Goal: Information Seeking & Learning: Find contact information

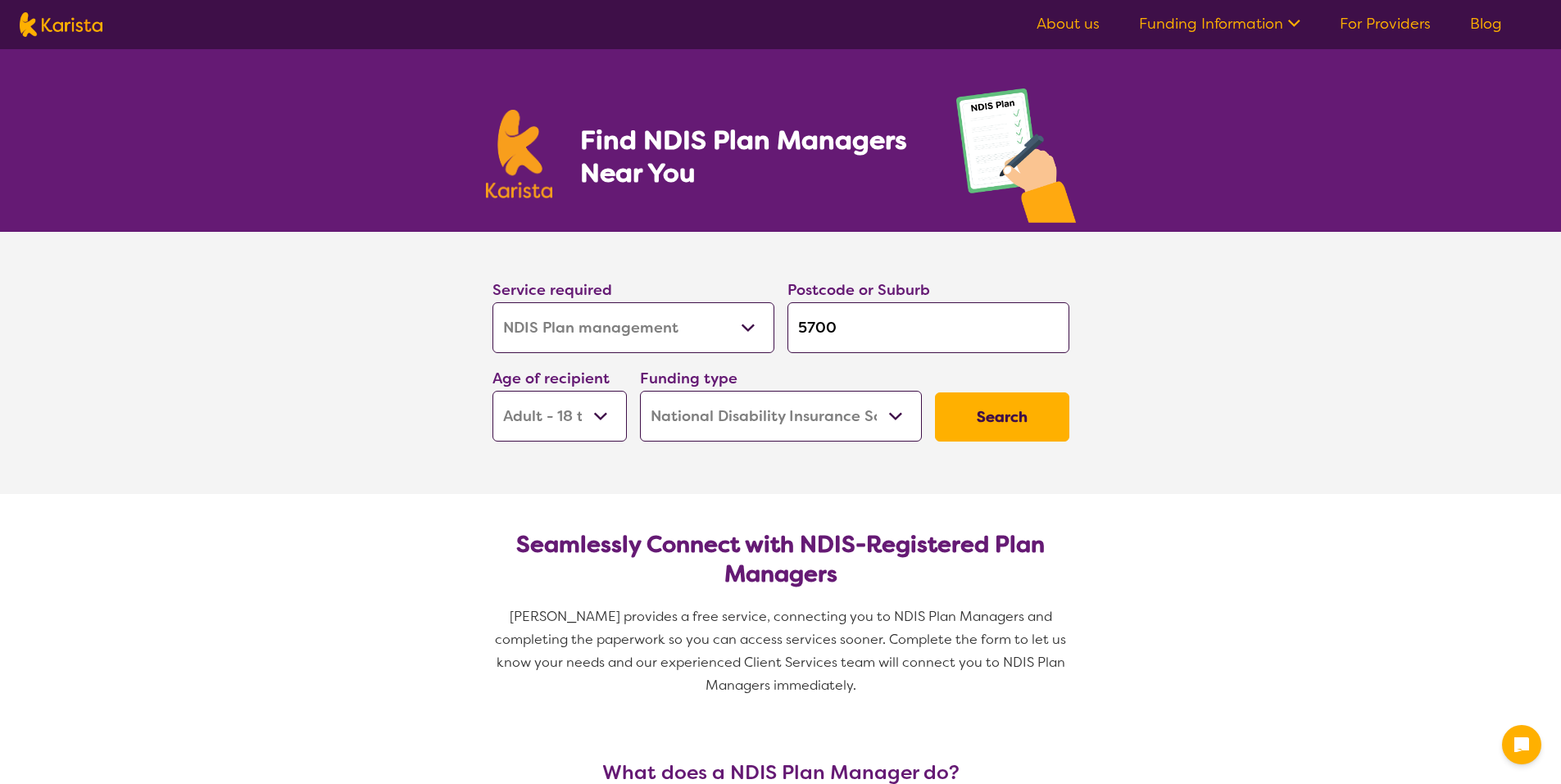
select select "NDIS Plan management"
select select "AD"
select select "NDIS"
select select "NDIS Plan management"
select select "AD"
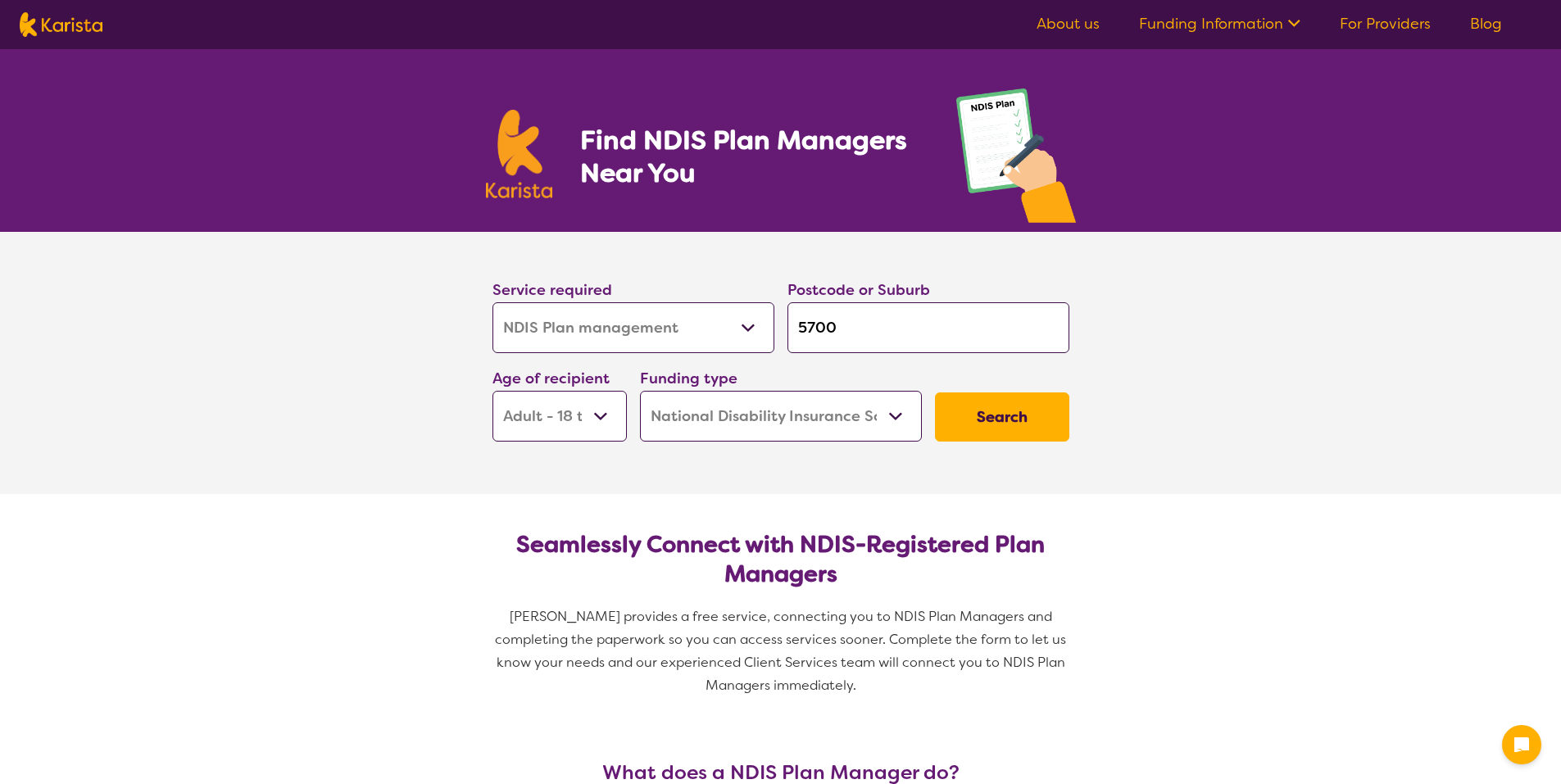
select select "NDIS"
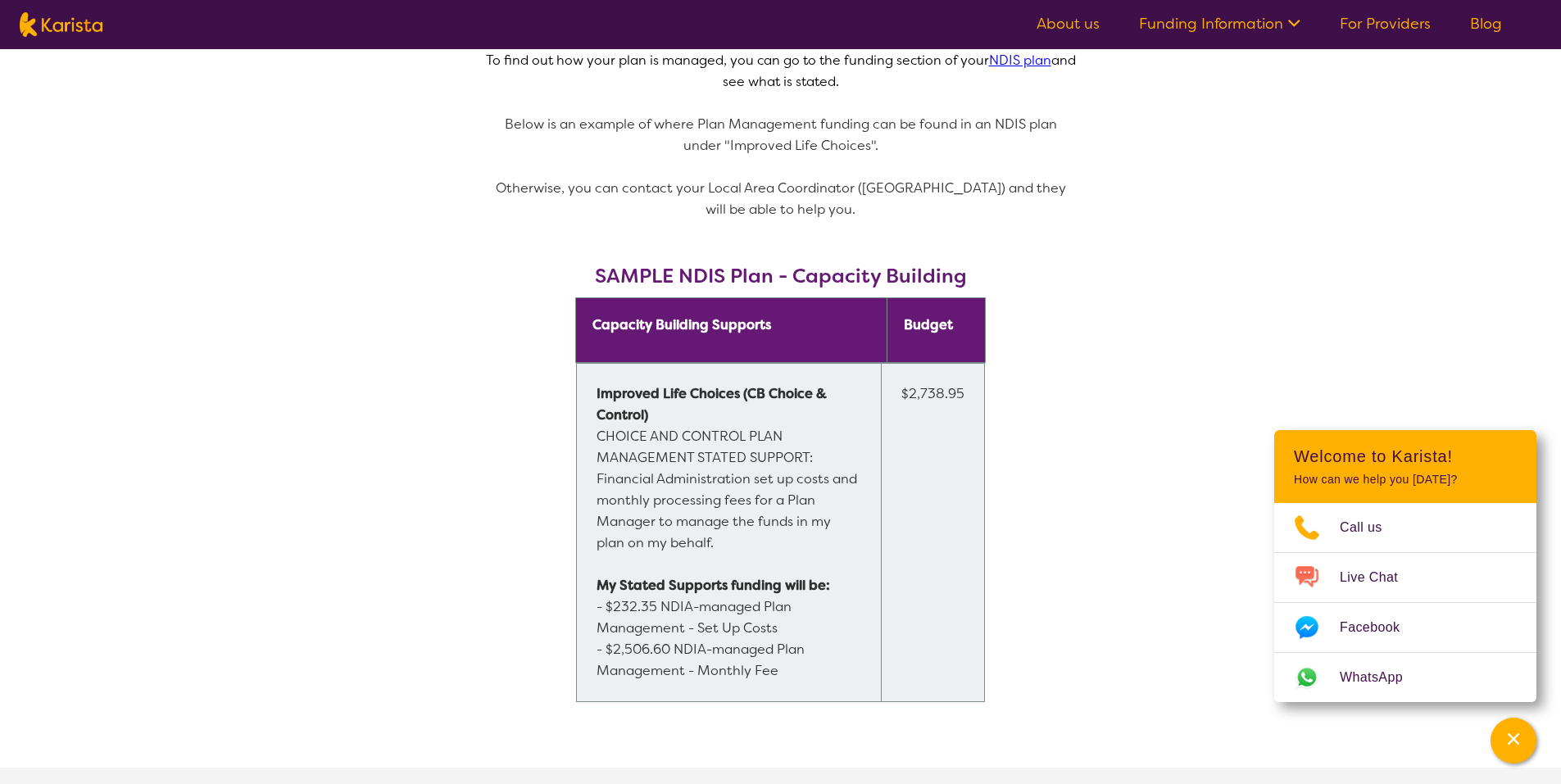
scroll to position [1147, 0]
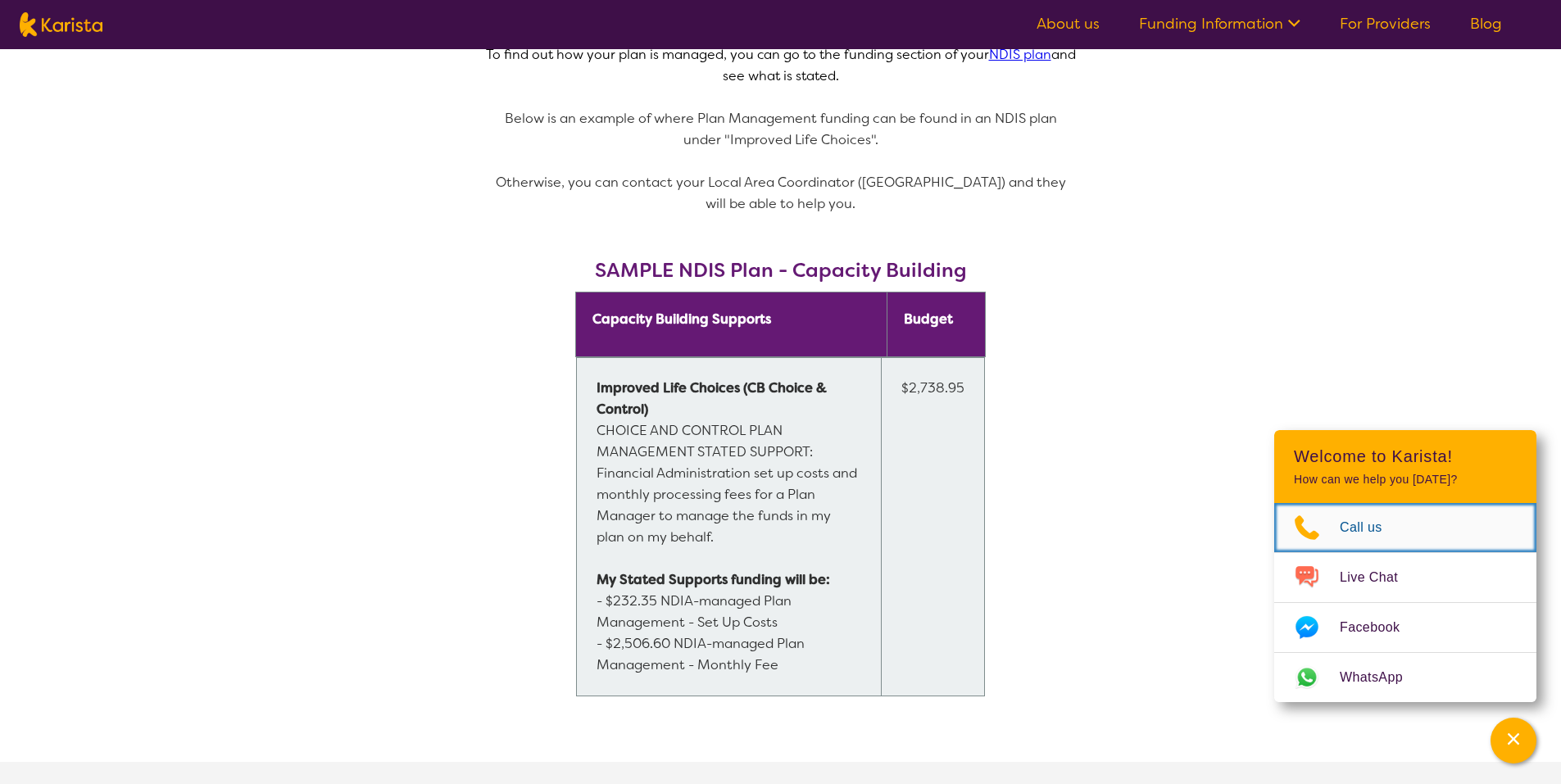
click at [1343, 523] on span "Call us" at bounding box center [1371, 527] width 62 height 24
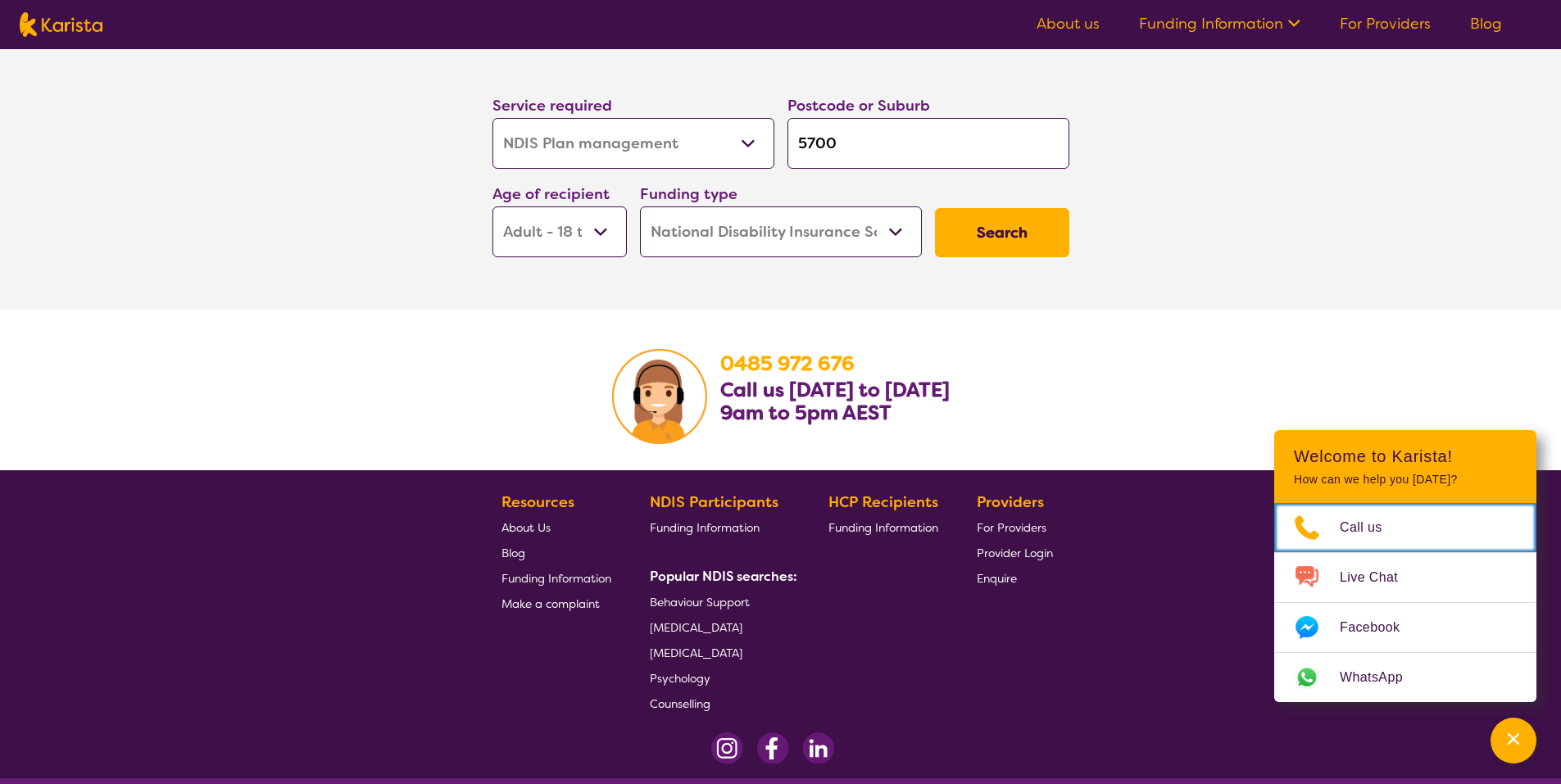
scroll to position [2672, 0]
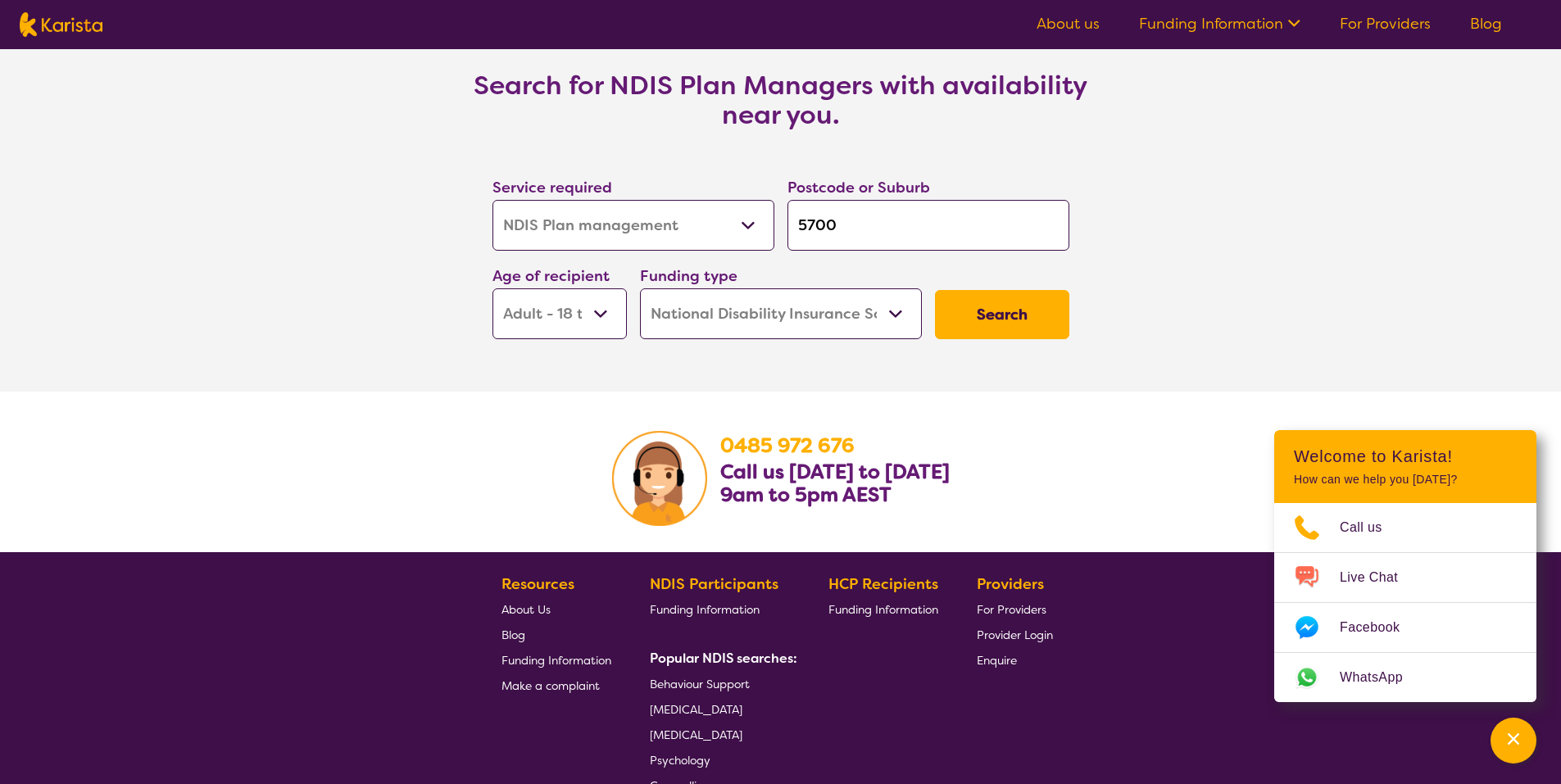
drag, startPoint x: 834, startPoint y: 226, endPoint x: 775, endPoint y: 224, distance: 59.0
click at [775, 224] on div "Service required Allied Health Assistant Assessment ([MEDICAL_DATA] or [MEDICAL…" at bounding box center [781, 257] width 590 height 177
type input "5"
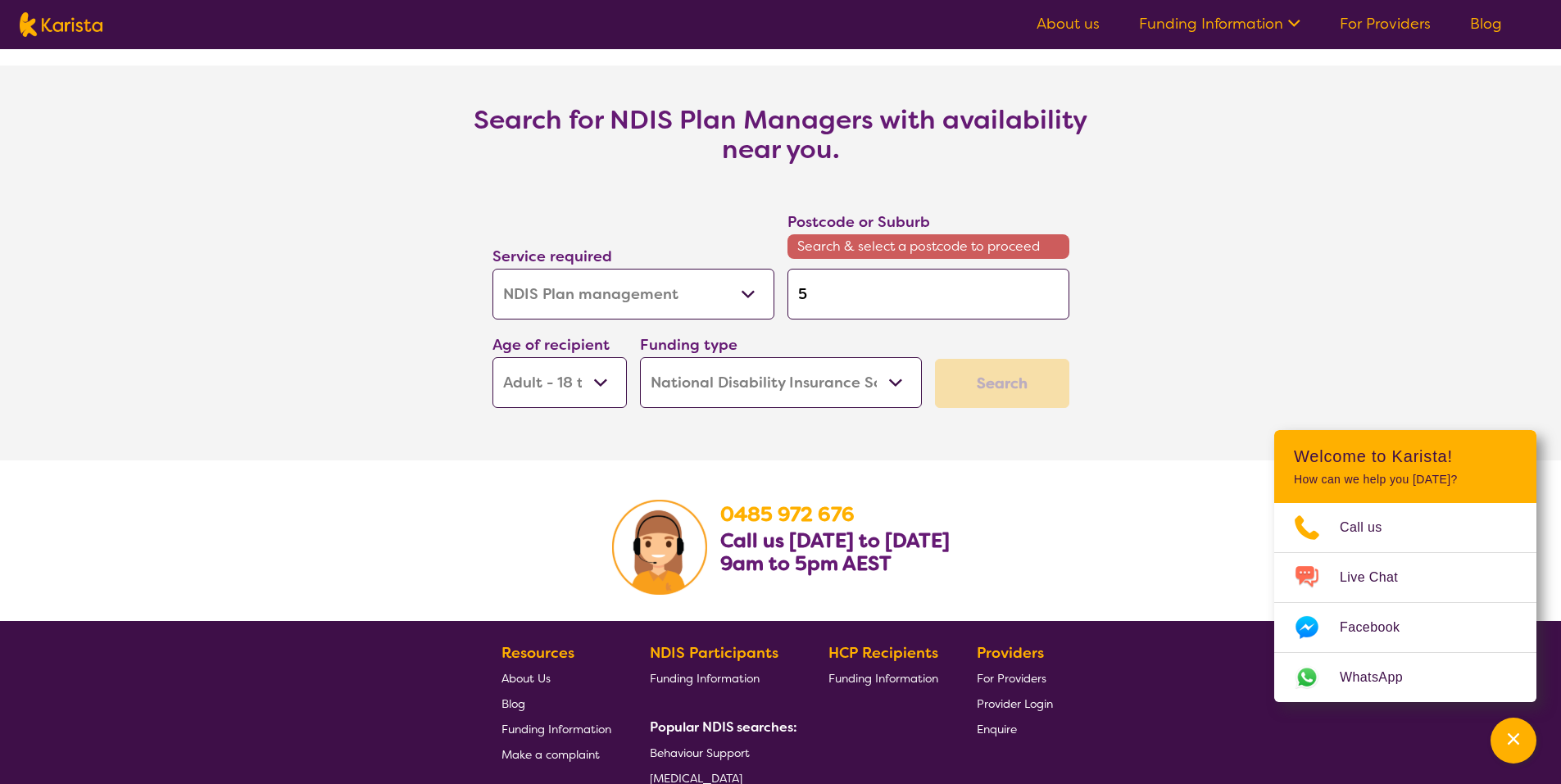
scroll to position [2706, 0]
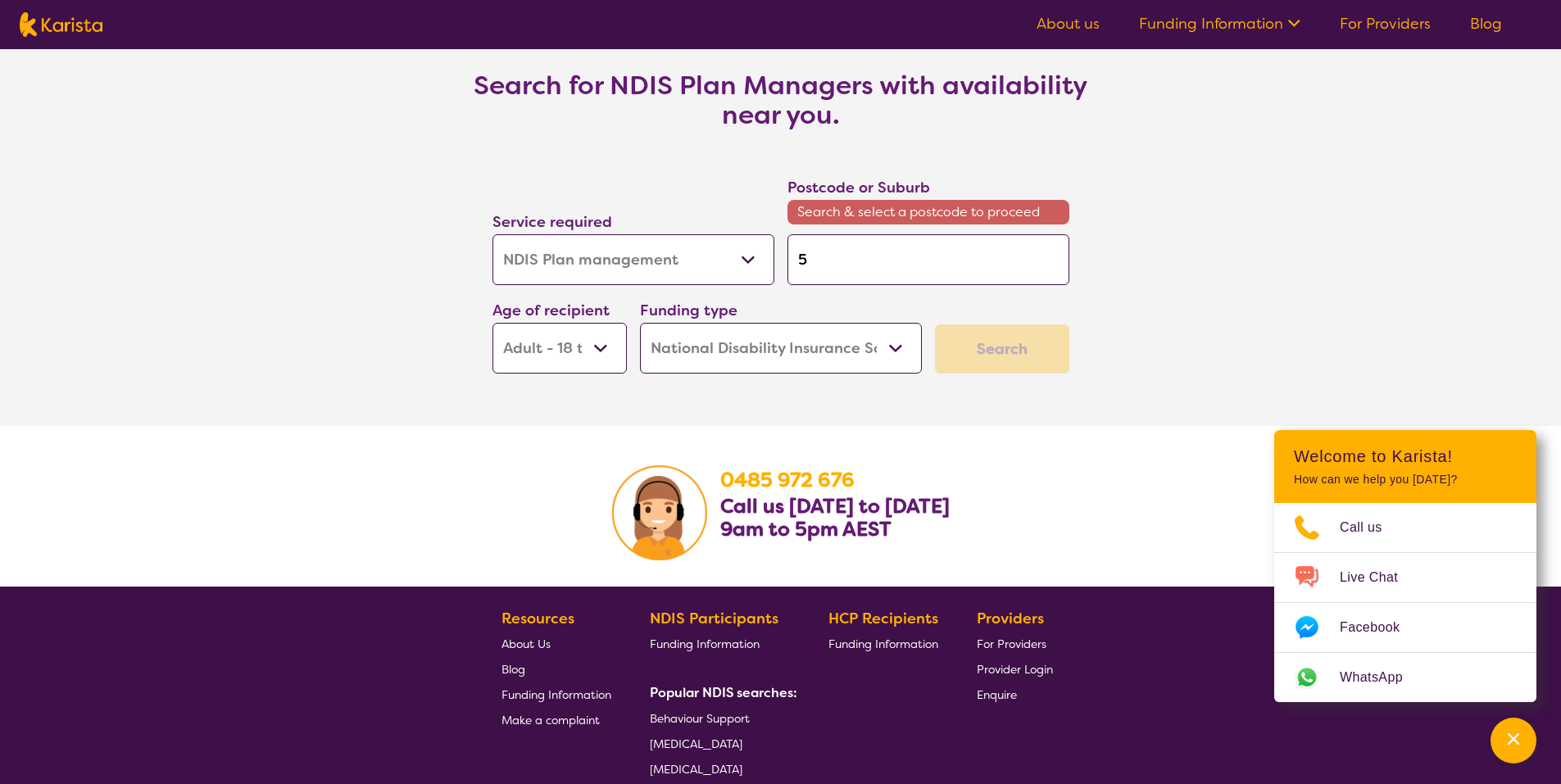
type input "57"
type input "572"
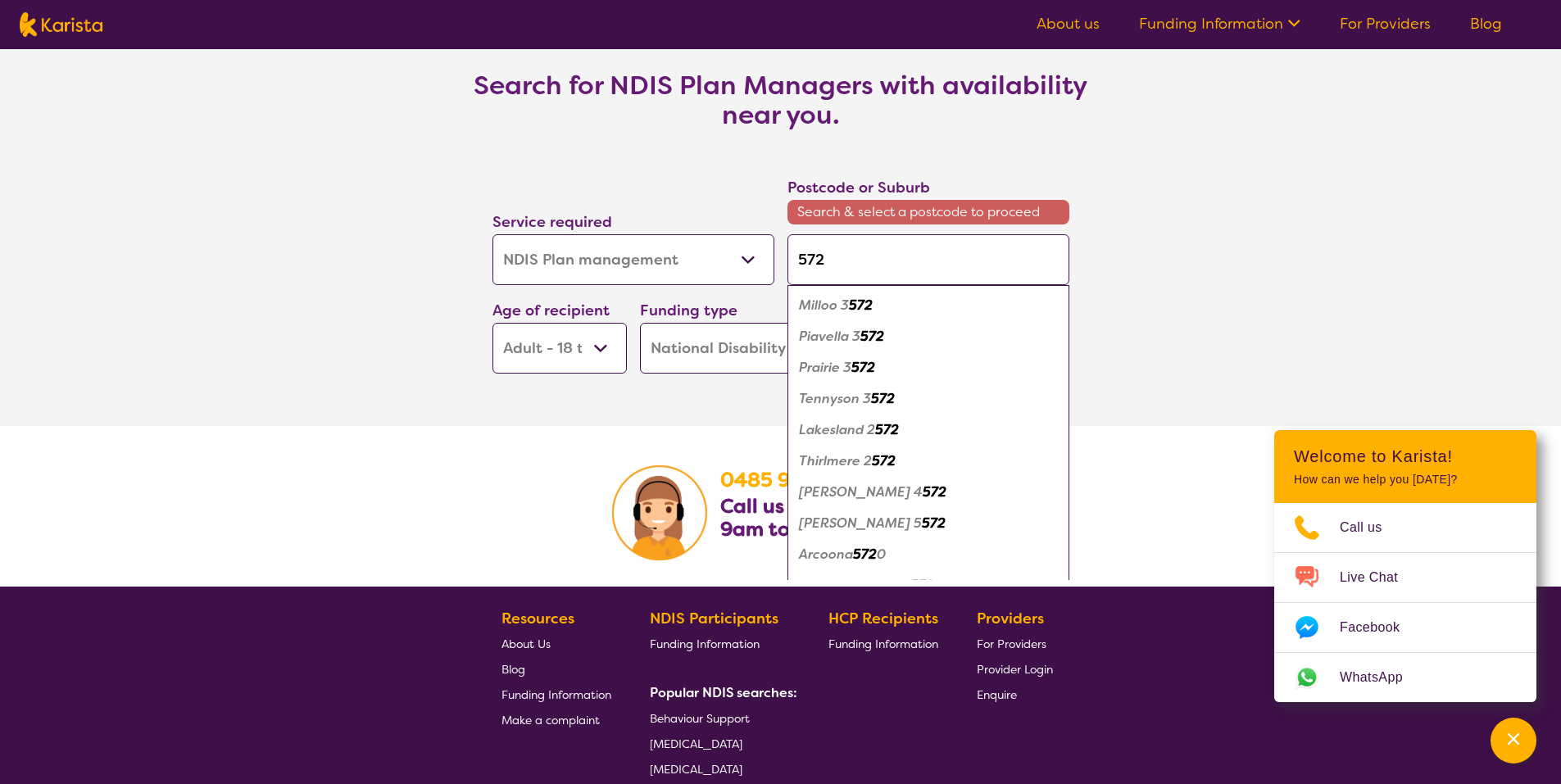
type input "5723"
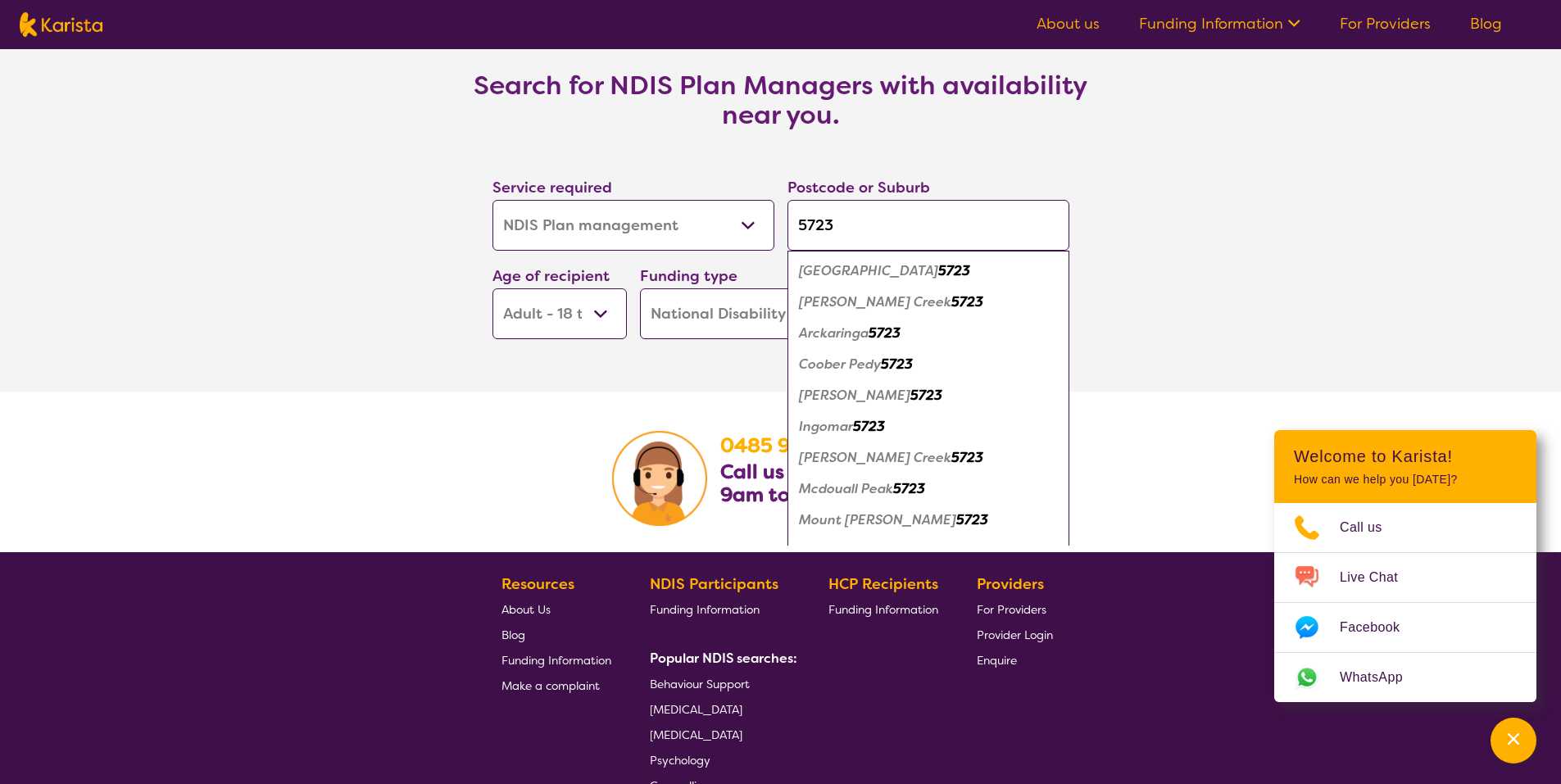
type input "5723"
click at [881, 369] on em "Coober Pedy" at bounding box center [840, 364] width 82 height 17
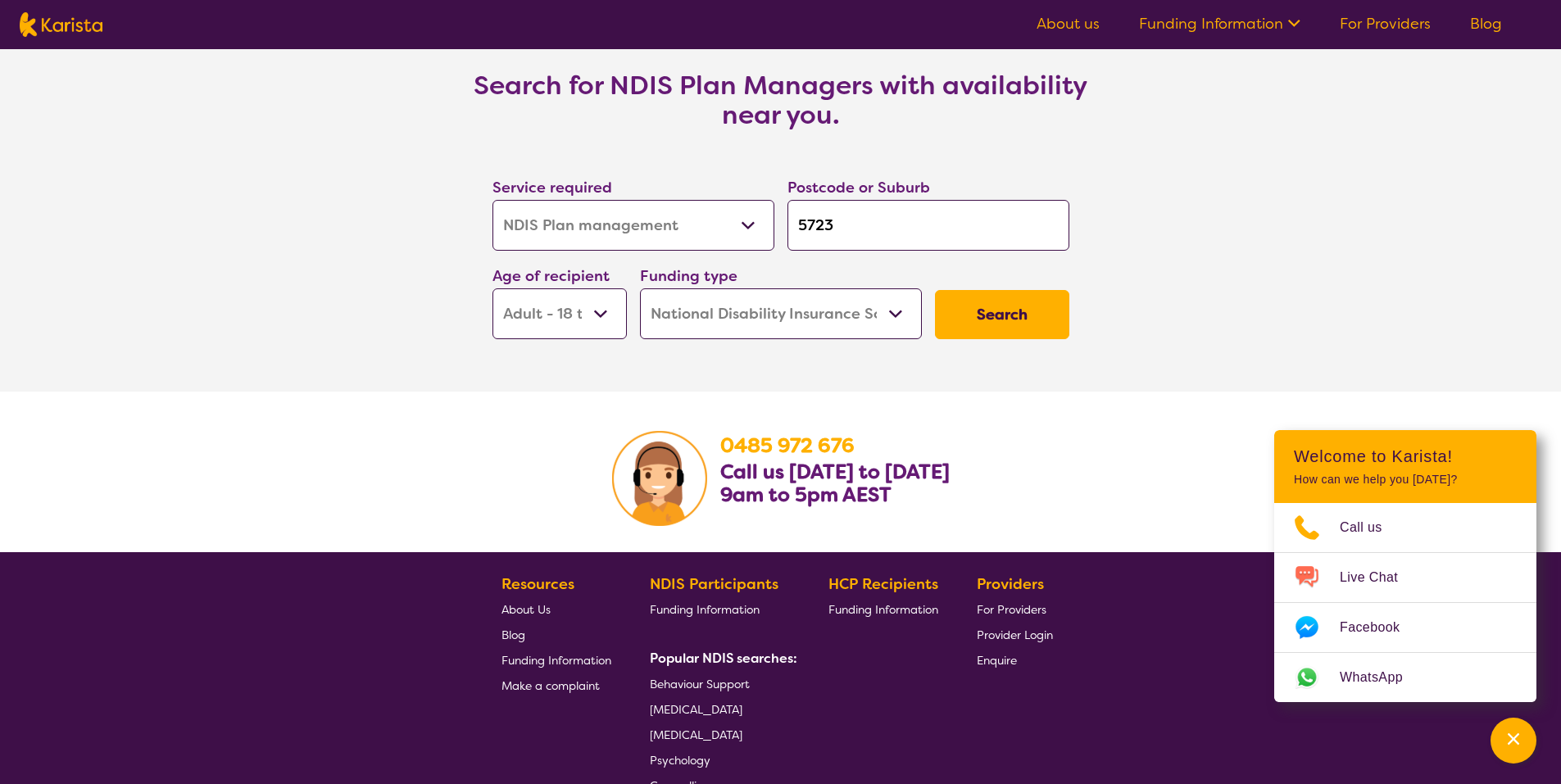
click at [1022, 328] on button "Search" at bounding box center [1003, 314] width 135 height 49
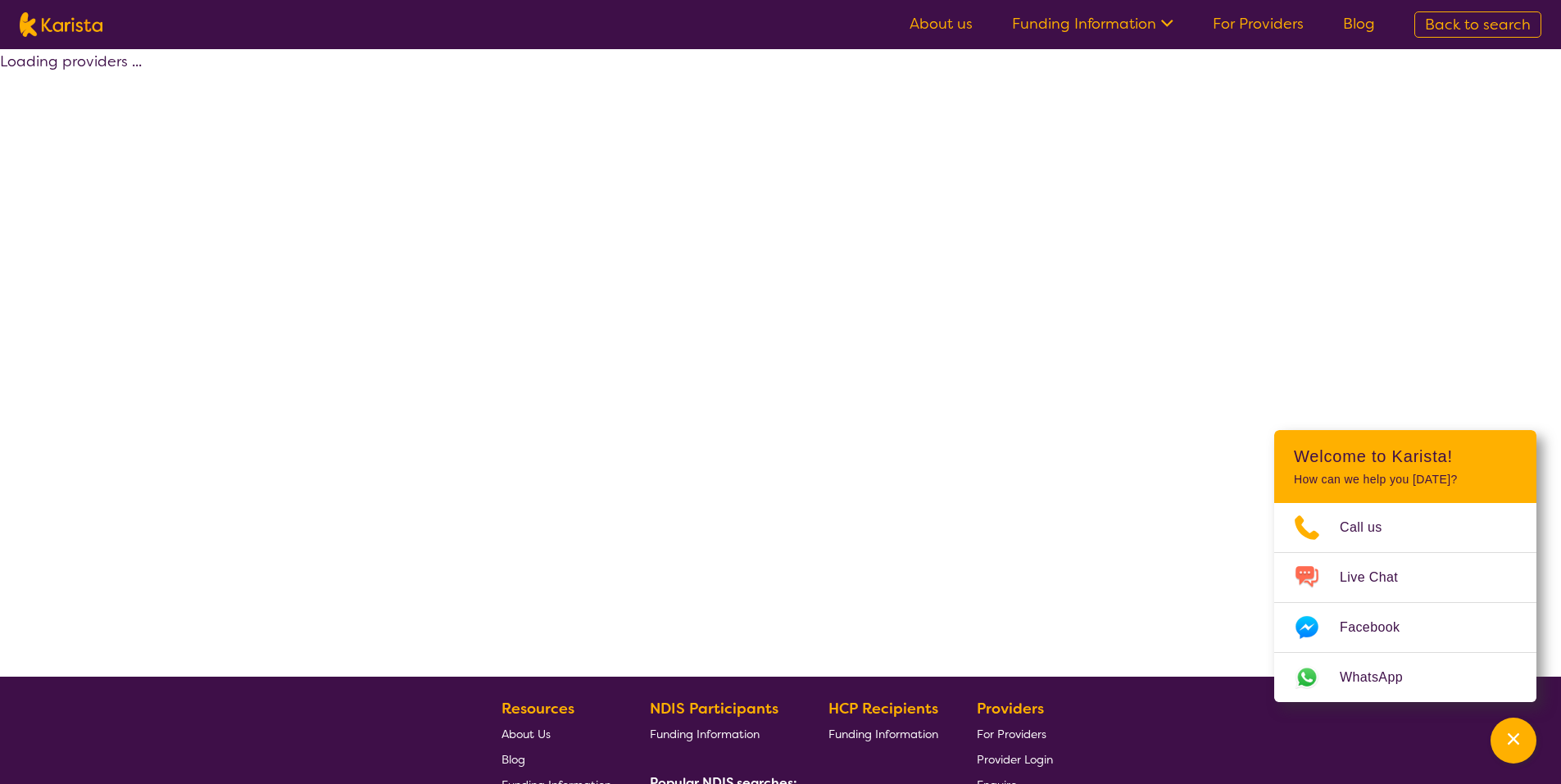
select select "by_score"
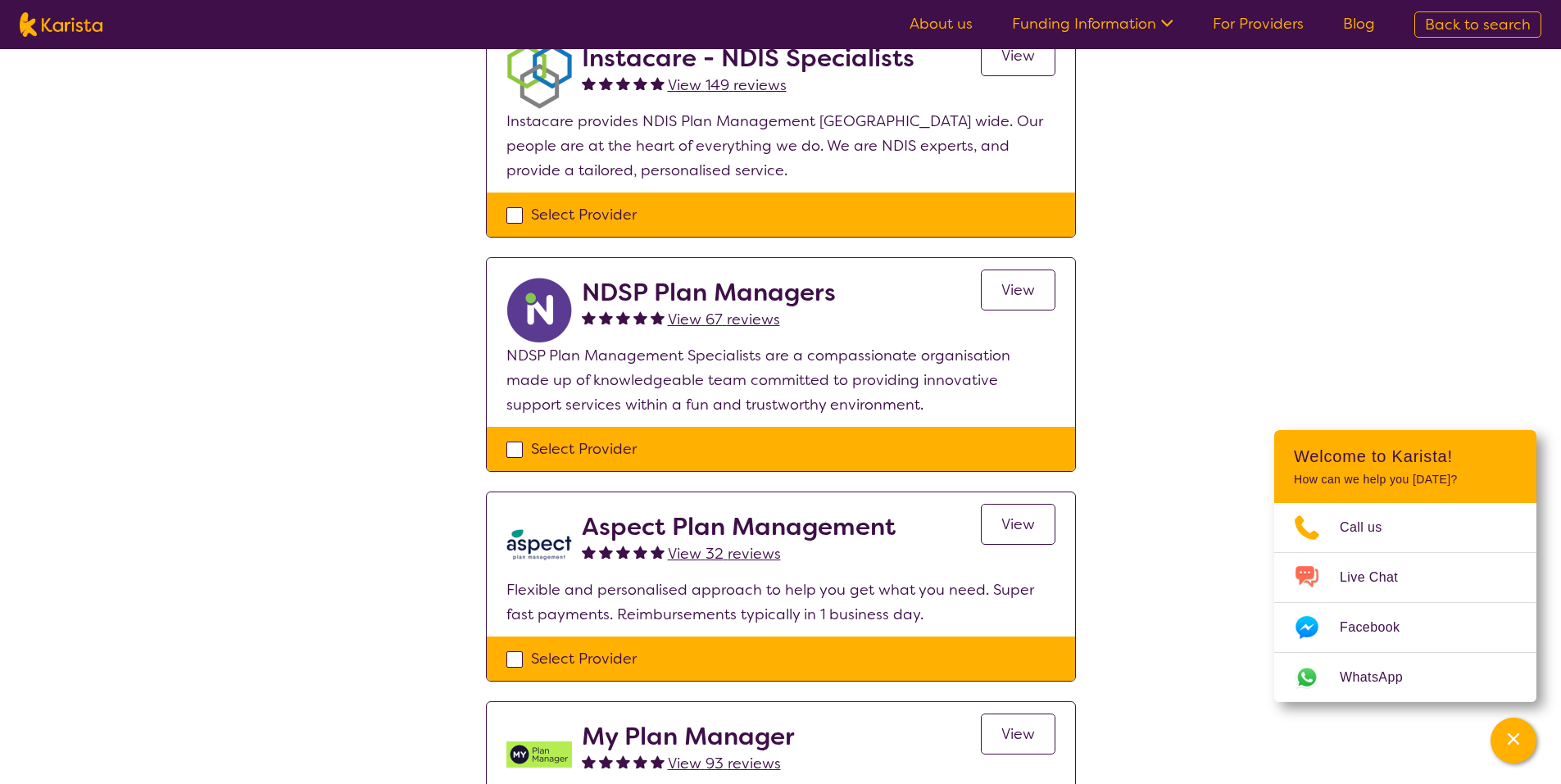
scroll to position [246, 0]
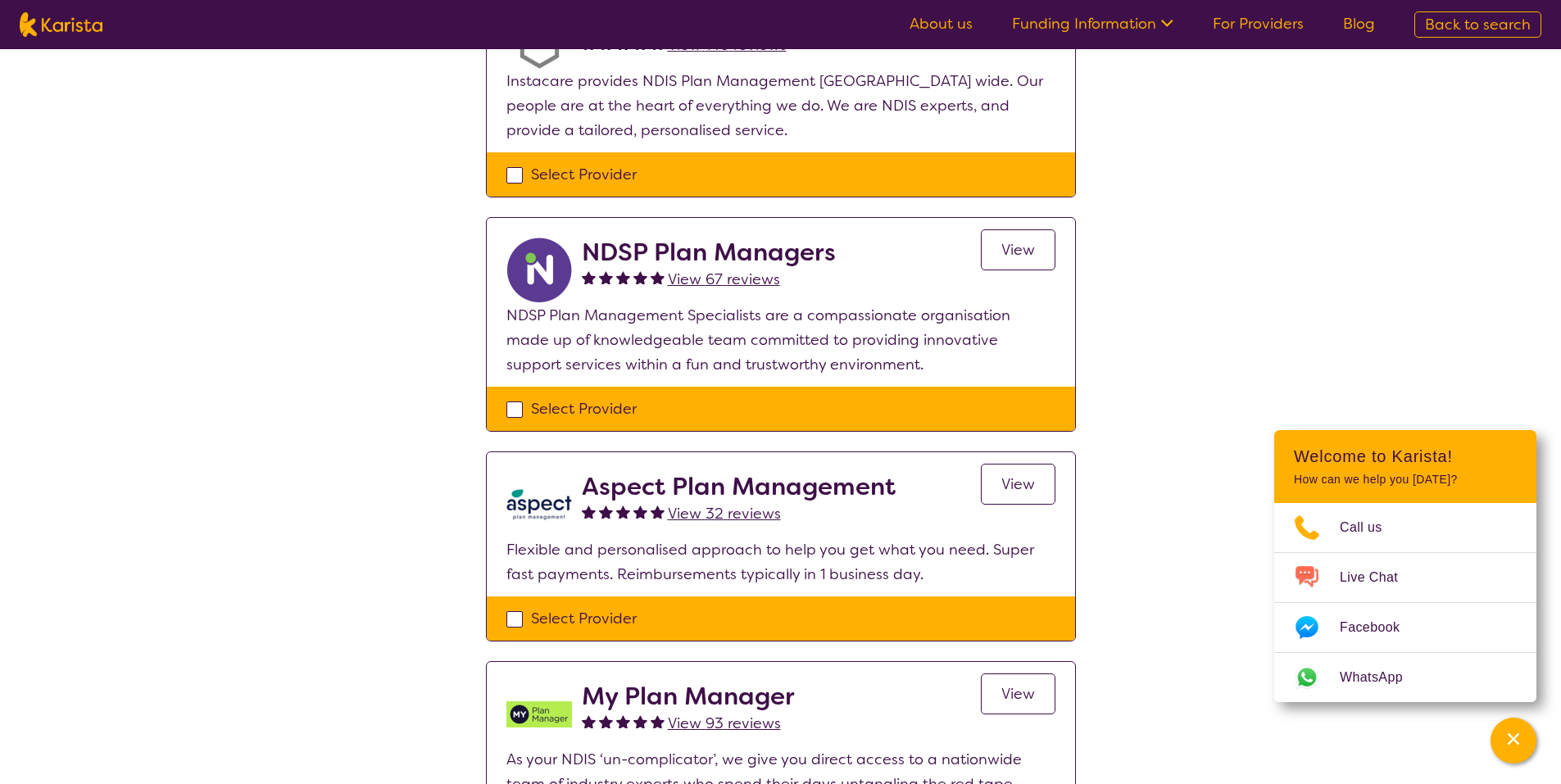
click at [1017, 240] on span "View" at bounding box center [1018, 249] width 34 height 20
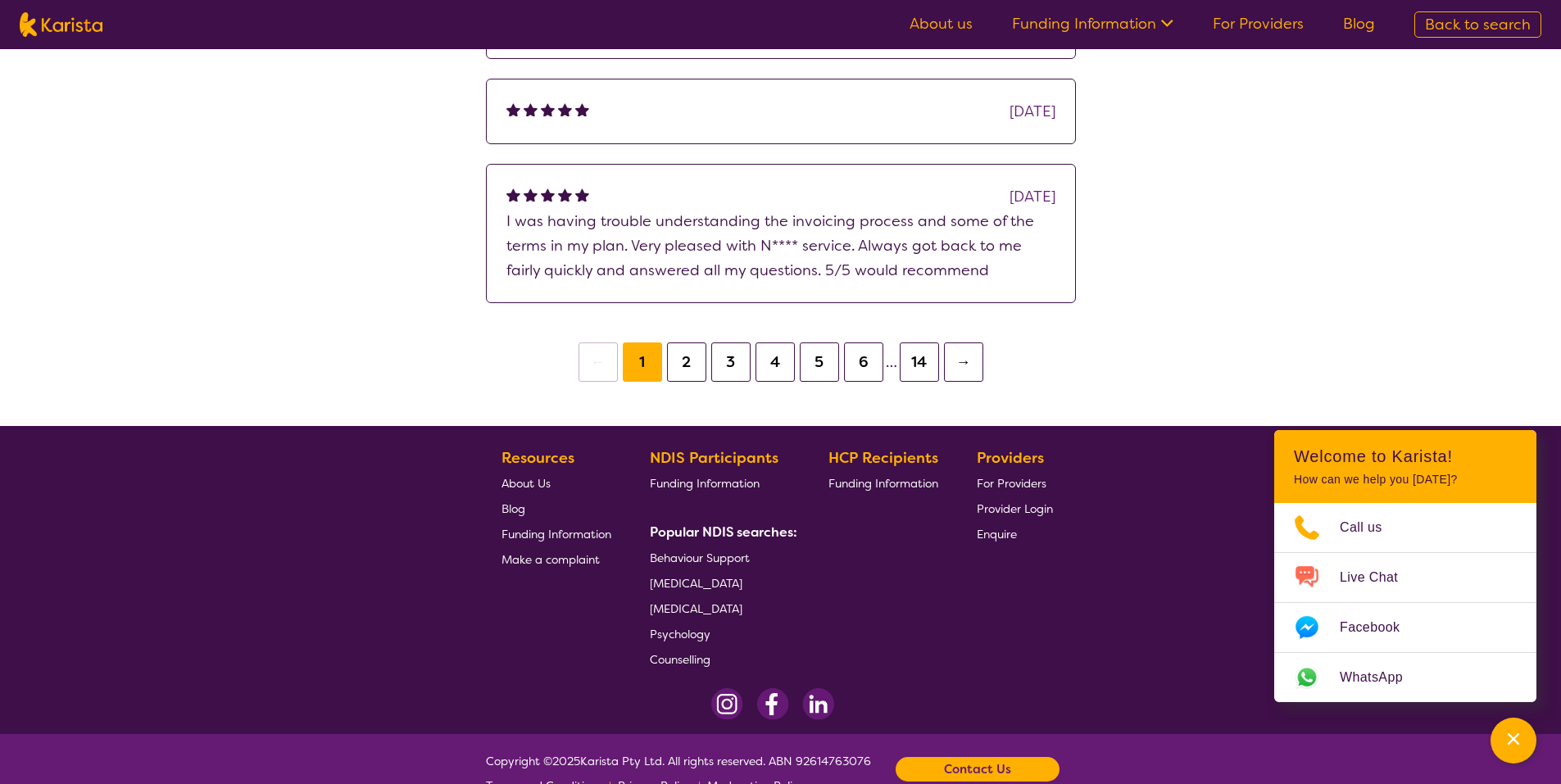
scroll to position [1429, 0]
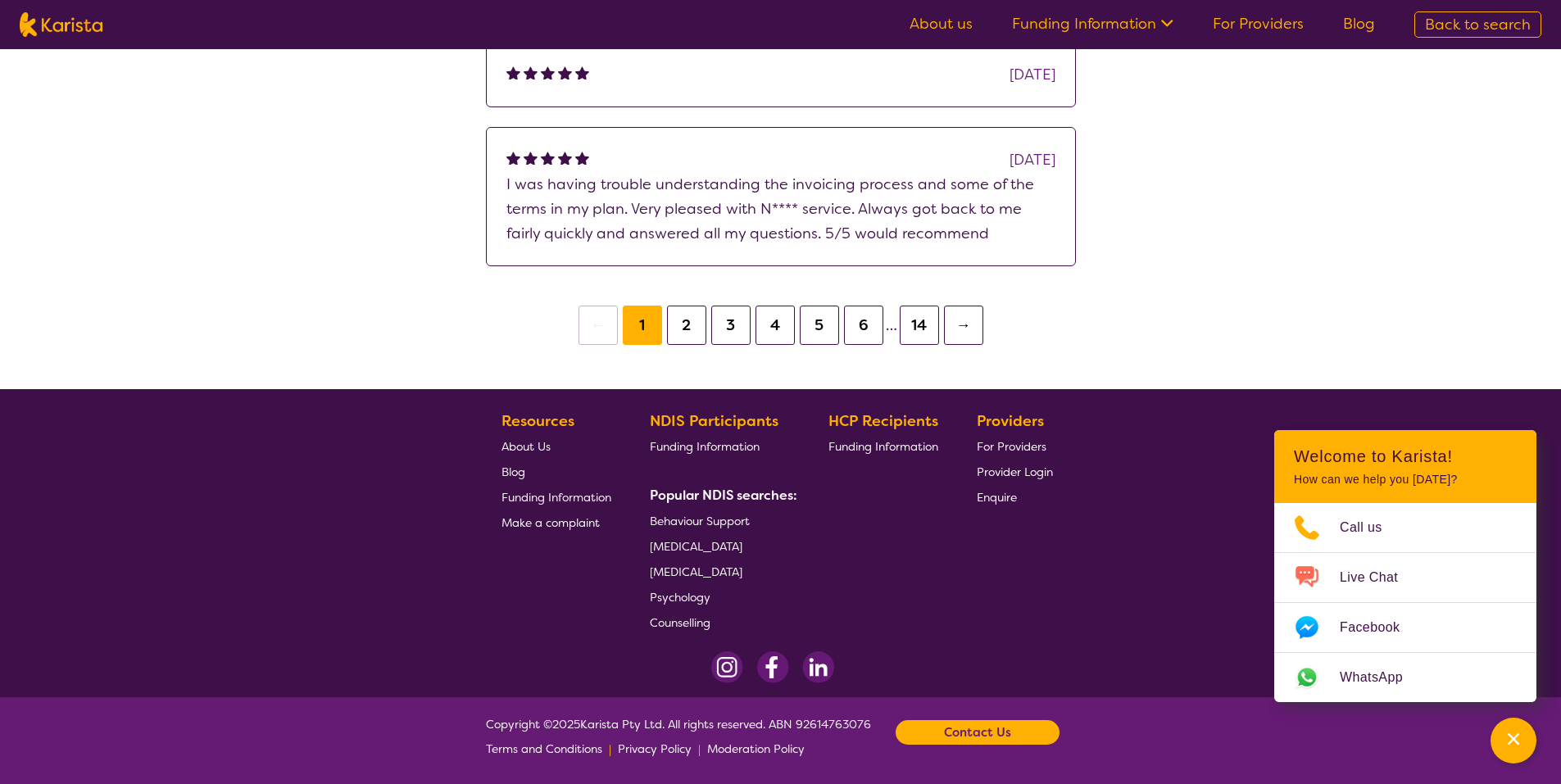
click at [981, 733] on b "Contact Us" at bounding box center [978, 732] width 67 height 24
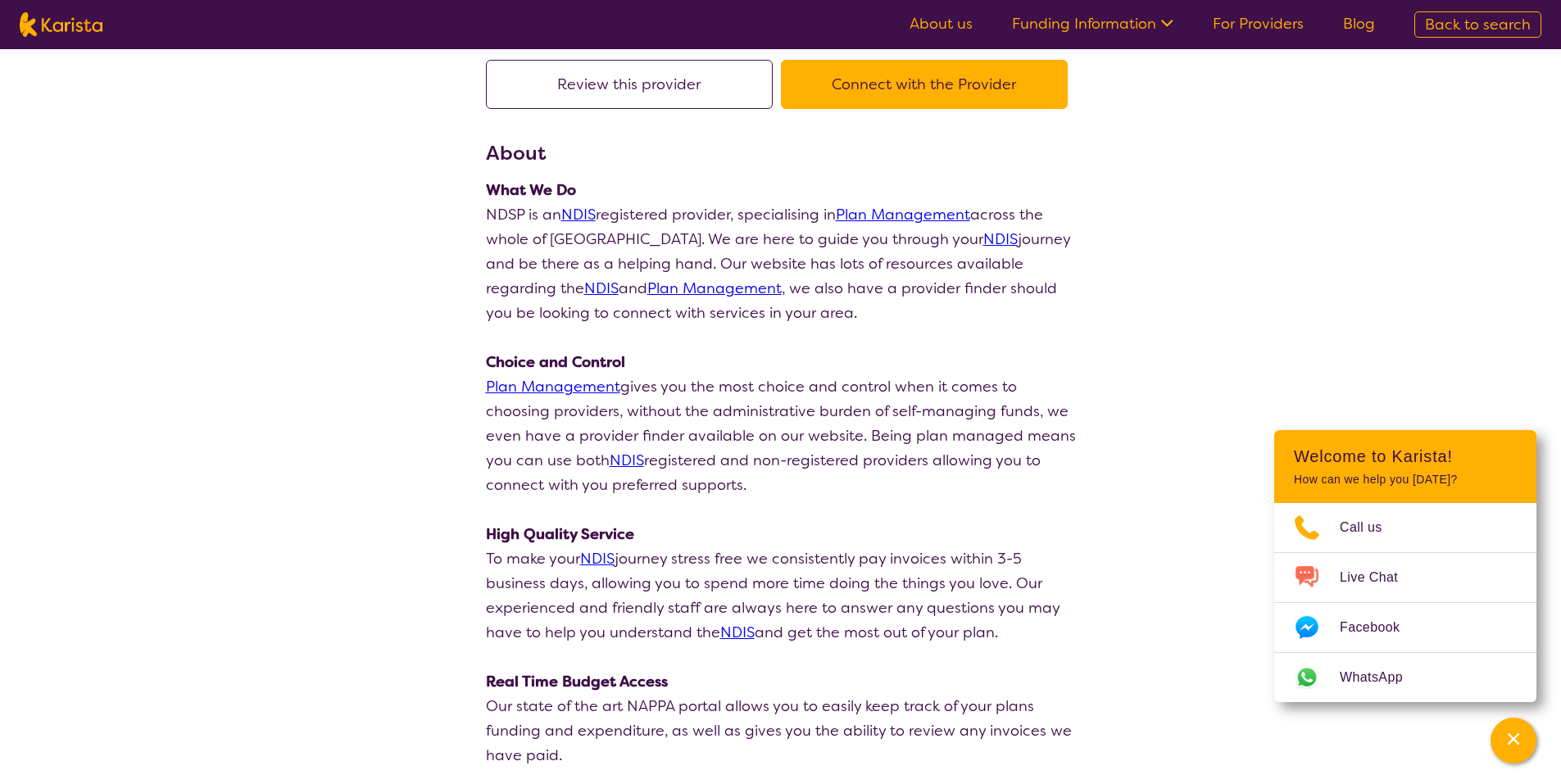
scroll to position [164, 0]
